Goal: Share content

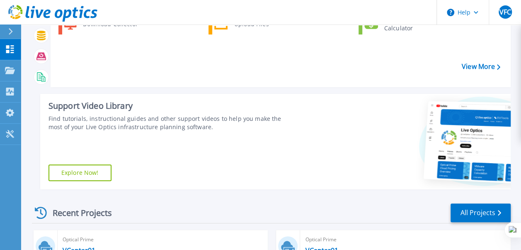
scroll to position [197, 0]
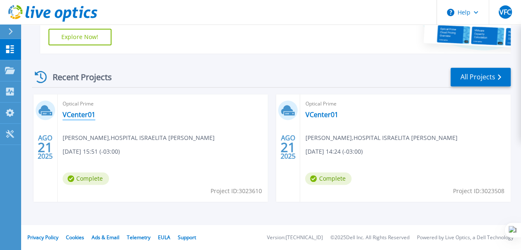
click at [85, 115] on link "VCenter01" at bounding box center [79, 114] width 33 height 8
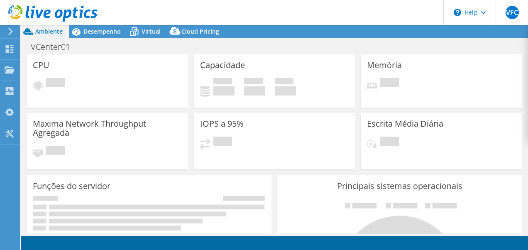
select select "SouthAmerica"
select select "USD"
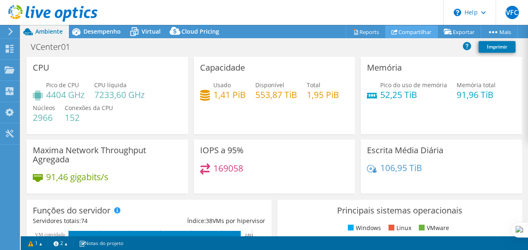
click at [405, 29] on link "Compartilhar" at bounding box center [411, 31] width 53 height 13
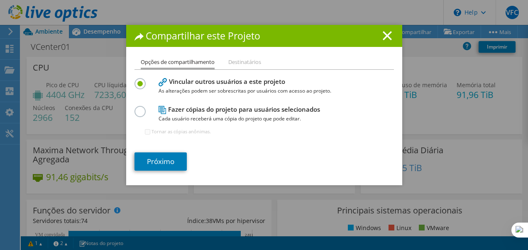
click at [174, 110] on h4 "Fazer cópias do projeto para usuários selecionados Cada usuário receberá uma có…" at bounding box center [261, 114] width 207 height 19
click at [137, 108] on label at bounding box center [141, 107] width 15 height 2
click at [0, 0] on input "radio" at bounding box center [0, 0] width 0 height 0
click at [145, 130] on input "Tornar as cópias anônimas." at bounding box center [147, 131] width 5 height 5
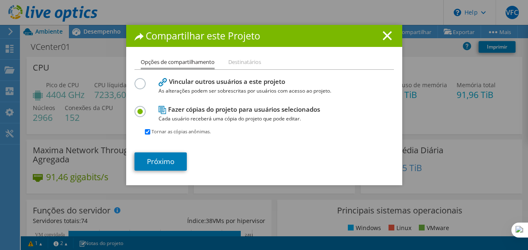
checkbox input "false"
click at [166, 163] on link "Próximo" at bounding box center [160, 161] width 52 height 18
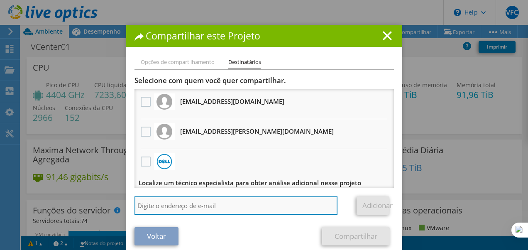
click at [171, 207] on input "search" at bounding box center [235, 205] width 203 height 18
paste input "[EMAIL_ADDRESS][DOMAIN_NAME]>"
type input "[EMAIL_ADDRESS][DOMAIN_NAME]"
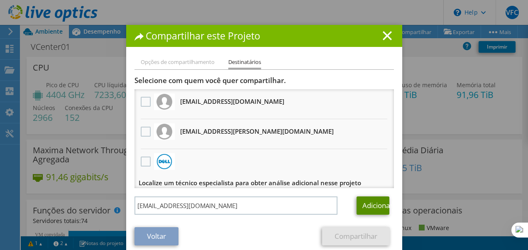
click at [363, 204] on link "Adicionar" at bounding box center [372, 205] width 33 height 18
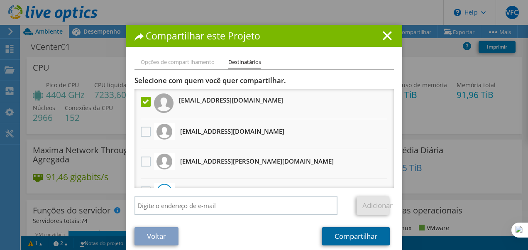
click at [336, 238] on link "Compartilhar" at bounding box center [356, 236] width 68 height 18
